Goal: Transaction & Acquisition: Purchase product/service

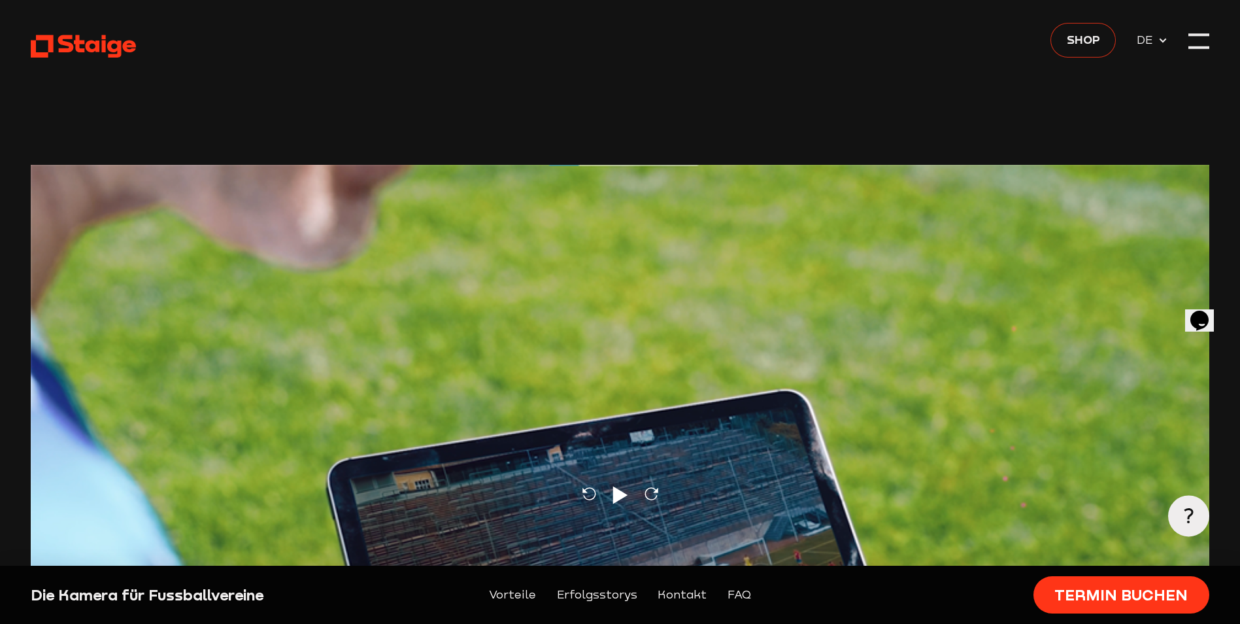
click at [1107, 44] on link "Shop" at bounding box center [1082, 40] width 65 height 35
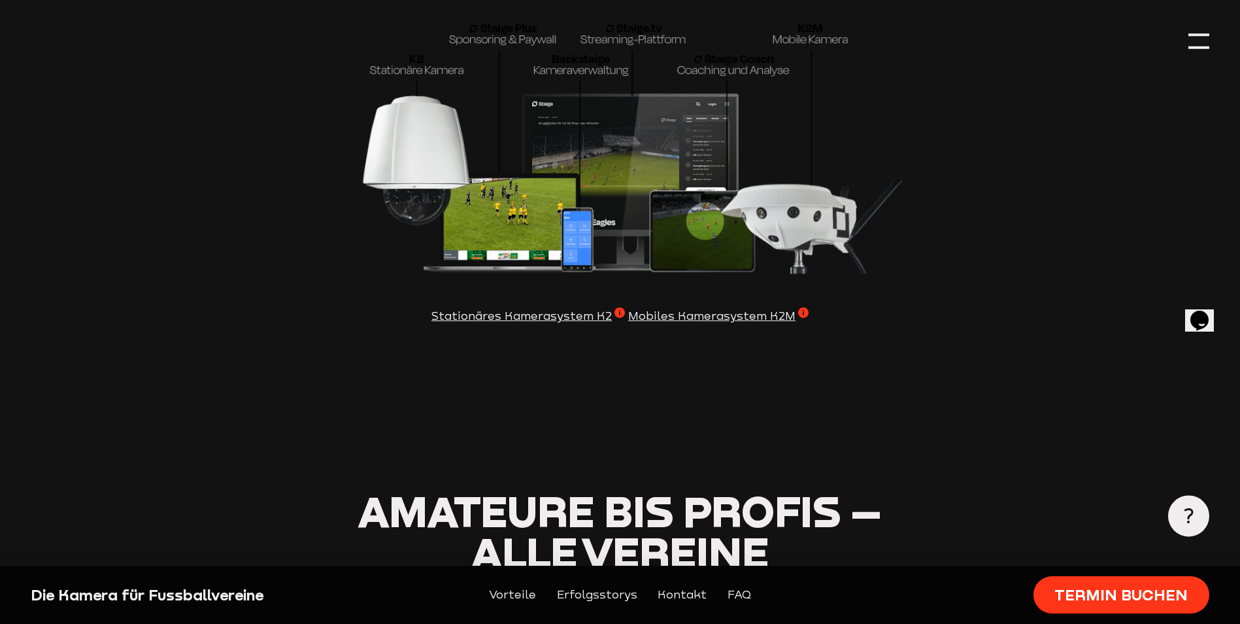
scroll to position [4052, 0]
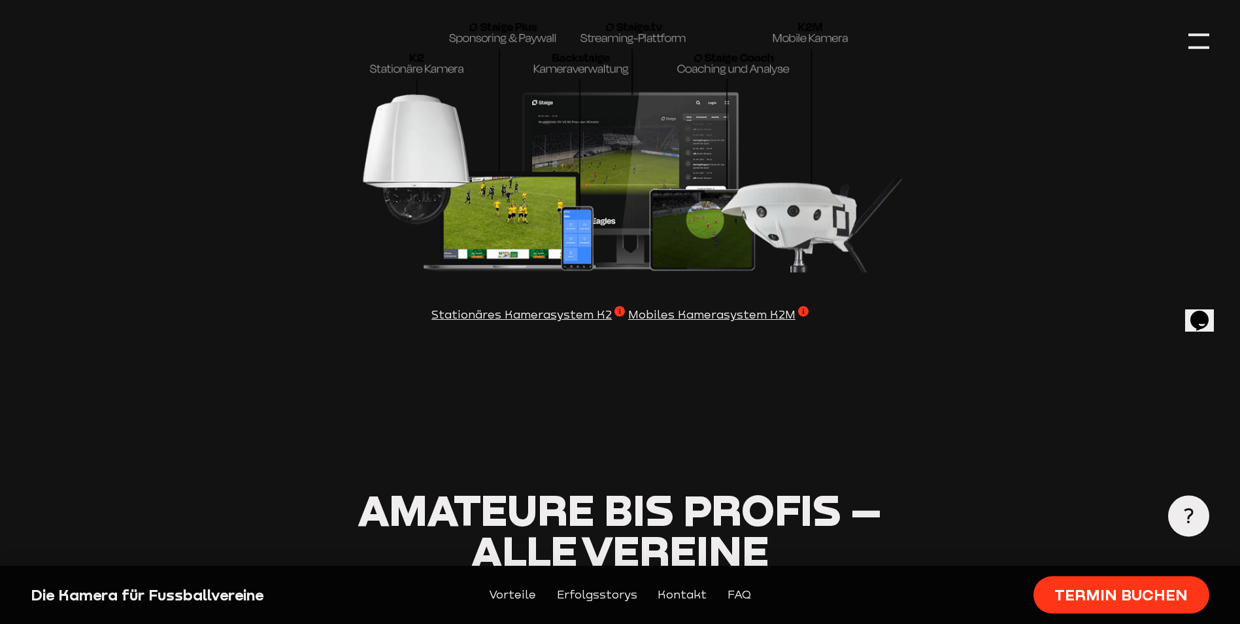
click at [727, 324] on span "Mobiles Kamerasystem K2M" at bounding box center [718, 315] width 180 height 18
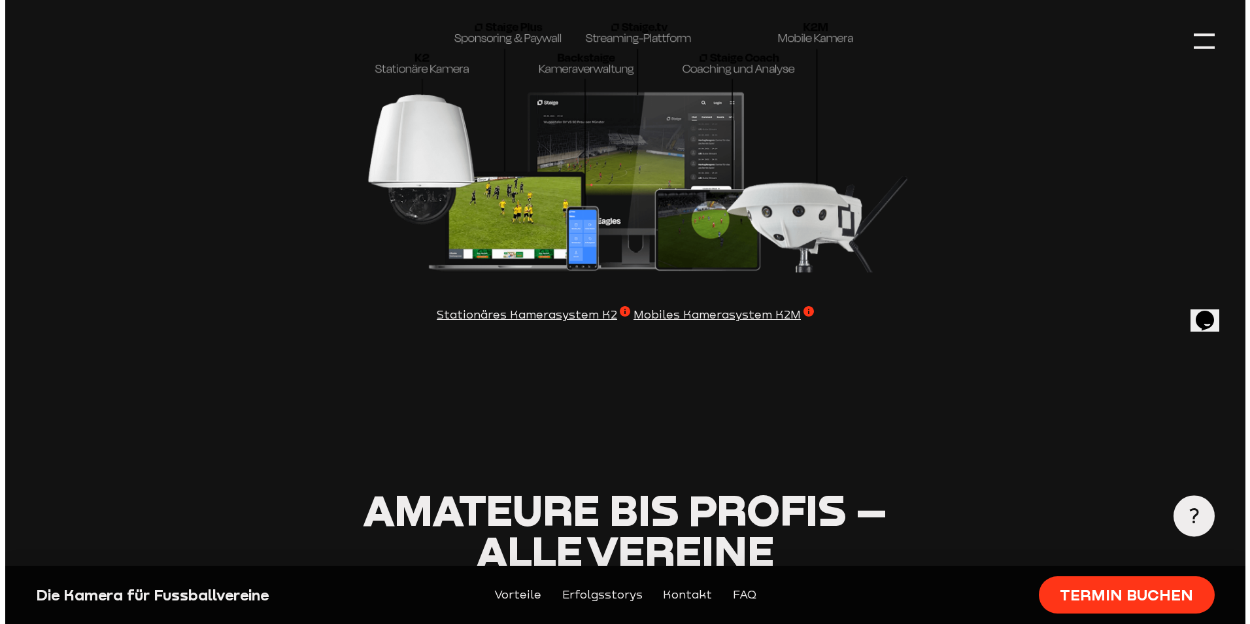
scroll to position [4059, 0]
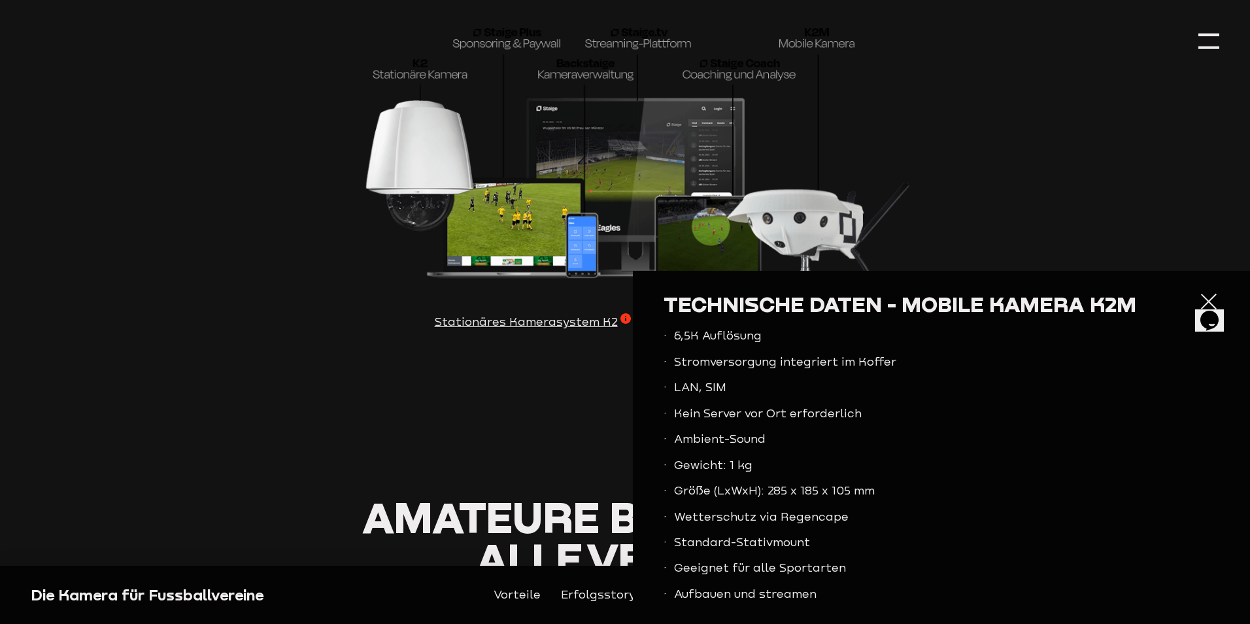
click at [1118, 205] on section "Staige bringt euch auf das nächste Level Wir verfolgen die Passion, Amateuren d…" at bounding box center [625, 50] width 1188 height 727
click at [1198, 300] on div at bounding box center [1208, 301] width 21 height 21
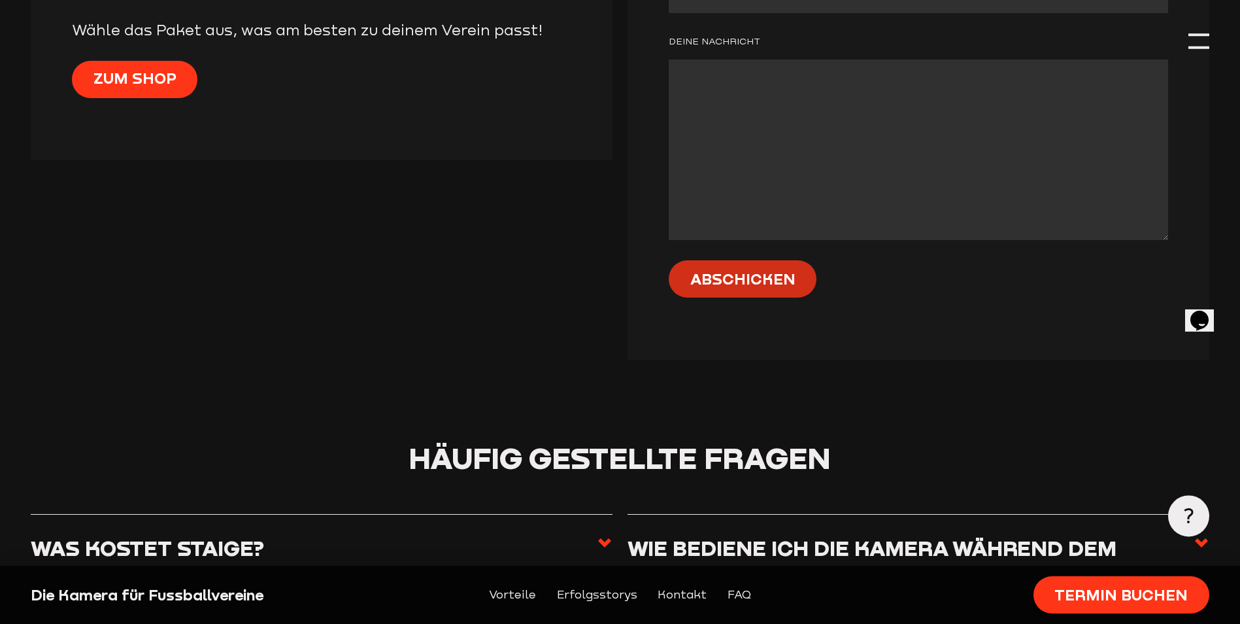
scroll to position [5556, 0]
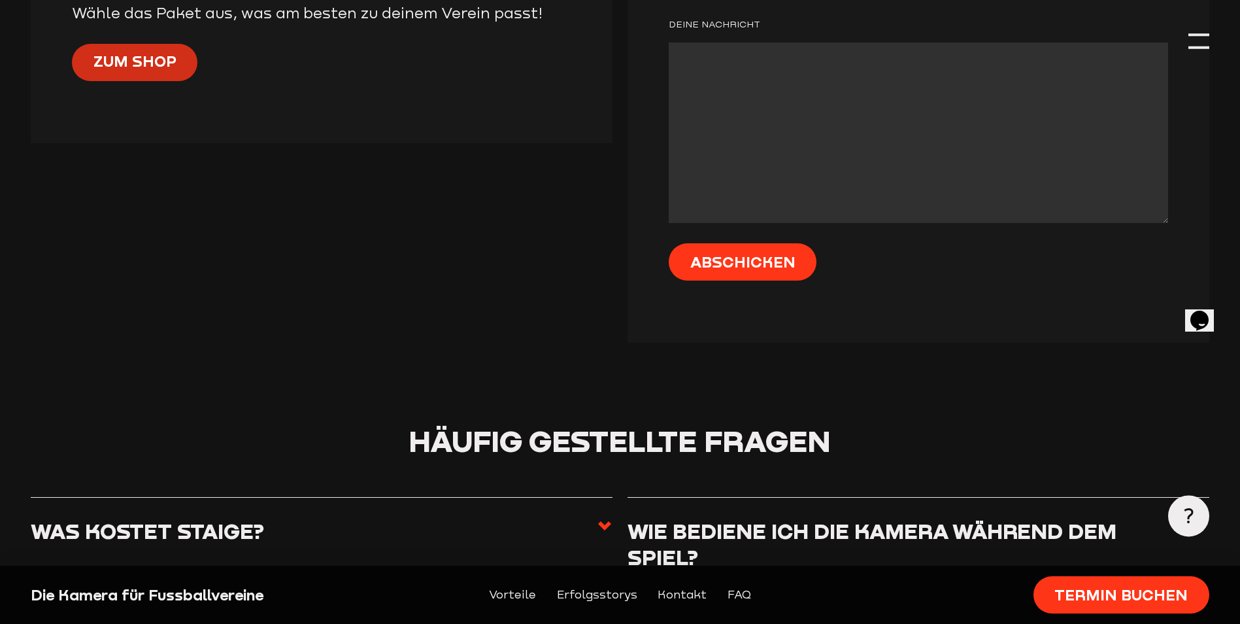
click at [129, 71] on span "Zum Shop" at bounding box center [134, 61] width 83 height 20
